Goal: Information Seeking & Learning: Learn about a topic

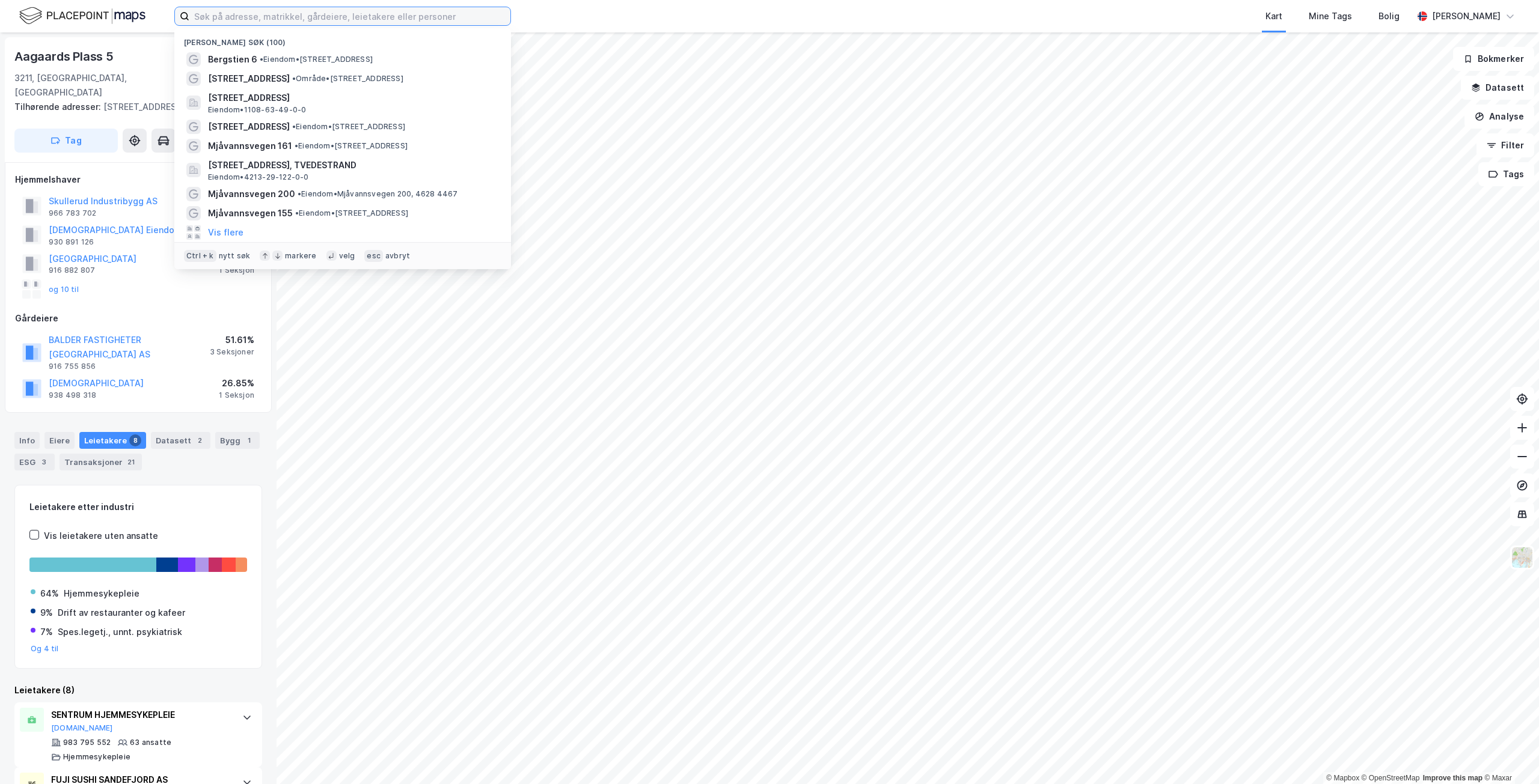
click at [242, 15] on input at bounding box center [350, 16] width 321 height 18
click at [218, 12] on input at bounding box center [350, 16] width 321 height 18
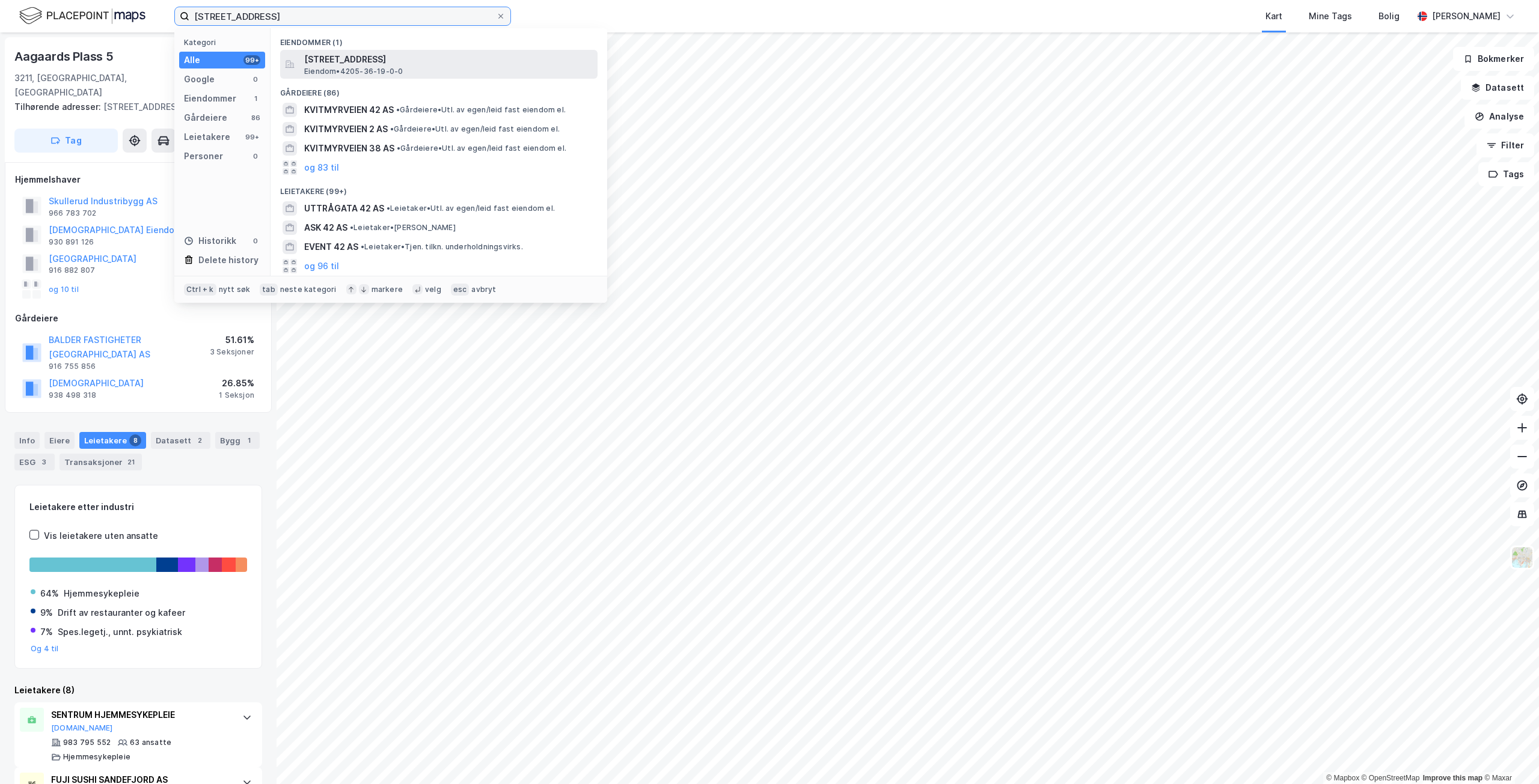
type input "[STREET_ADDRESS]"
click at [456, 66] on span "[STREET_ADDRESS]" at bounding box center [448, 59] width 288 height 15
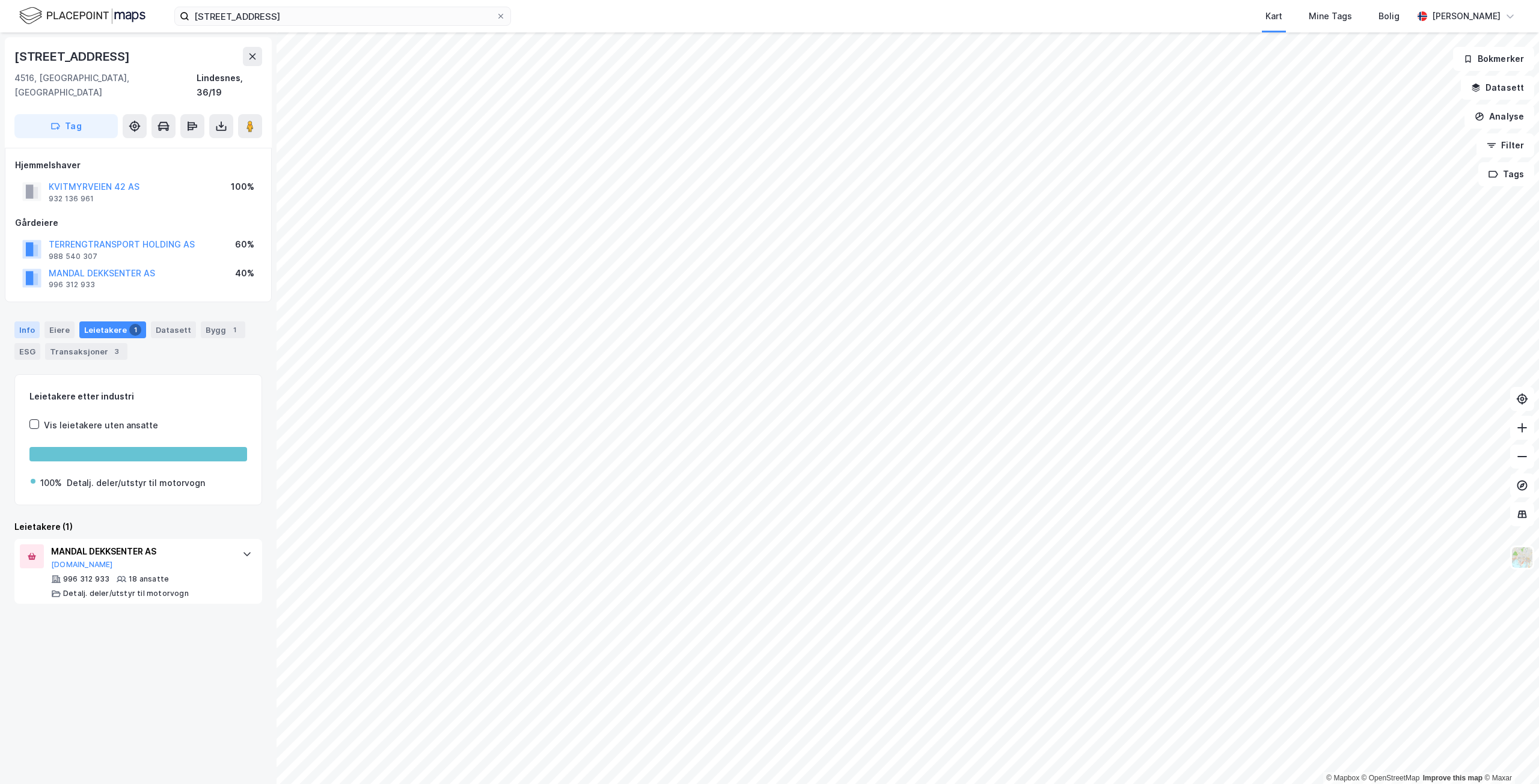
click at [37, 321] on div "Info" at bounding box center [27, 329] width 26 height 16
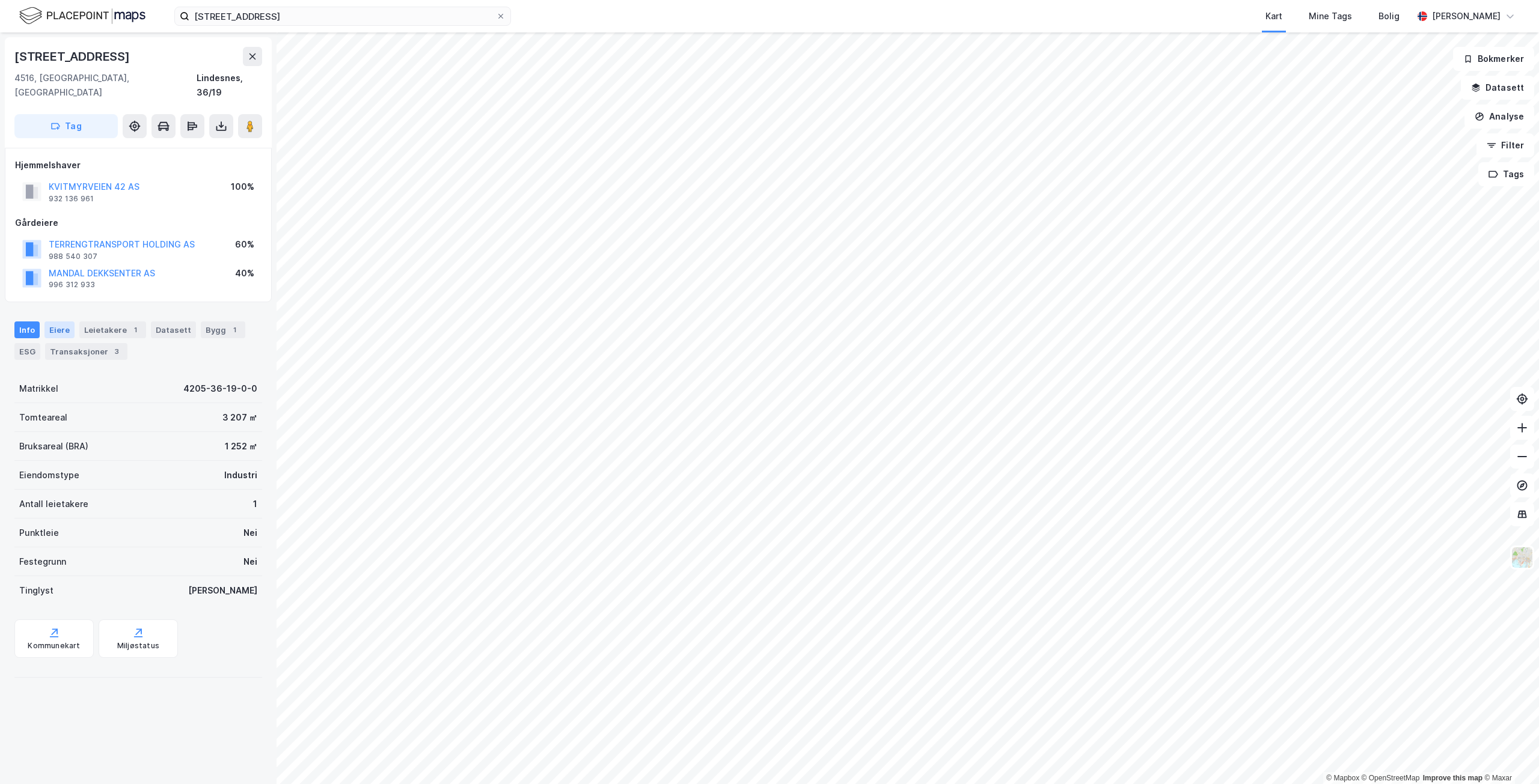
click at [53, 321] on div "Eiere" at bounding box center [59, 329] width 30 height 16
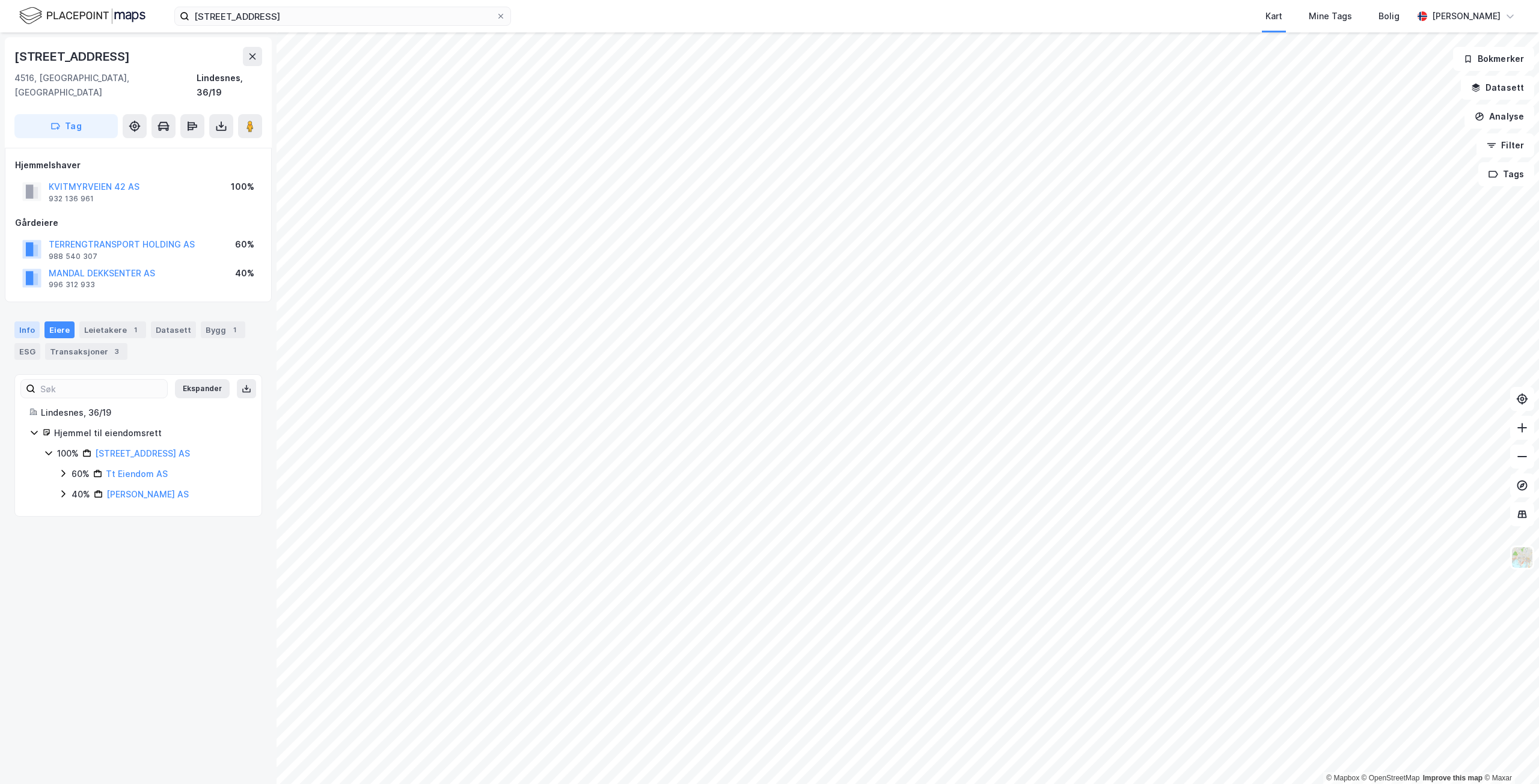
click at [35, 321] on div "Info" at bounding box center [27, 329] width 26 height 16
